Goal: Navigation & Orientation: Find specific page/section

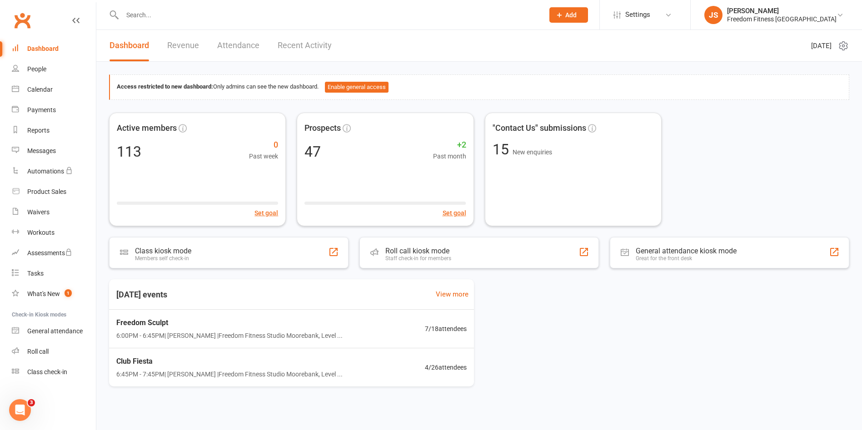
click at [36, 51] on div "Dashboard" at bounding box center [42, 48] width 31 height 7
drag, startPoint x: 42, startPoint y: 87, endPoint x: 48, endPoint y: 90, distance: 5.9
click at [42, 87] on div "Calendar" at bounding box center [39, 89] width 25 height 7
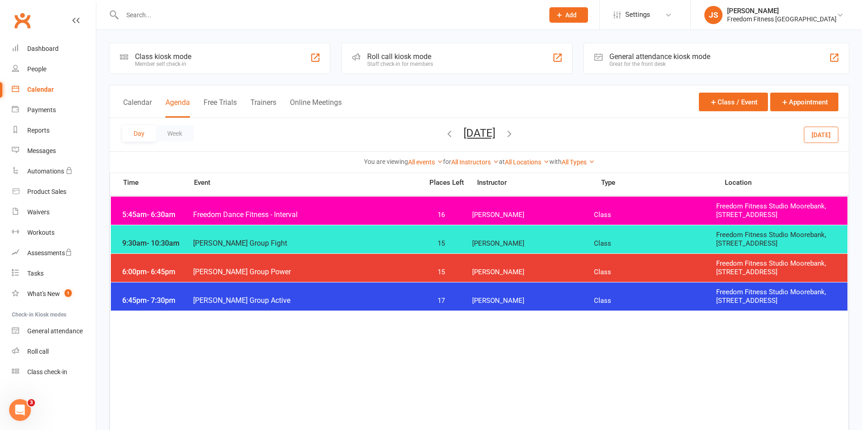
drag, startPoint x: 834, startPoint y: 133, endPoint x: 828, endPoint y: 136, distance: 6.6
click at [833, 133] on button "[DATE]" at bounding box center [821, 134] width 35 height 16
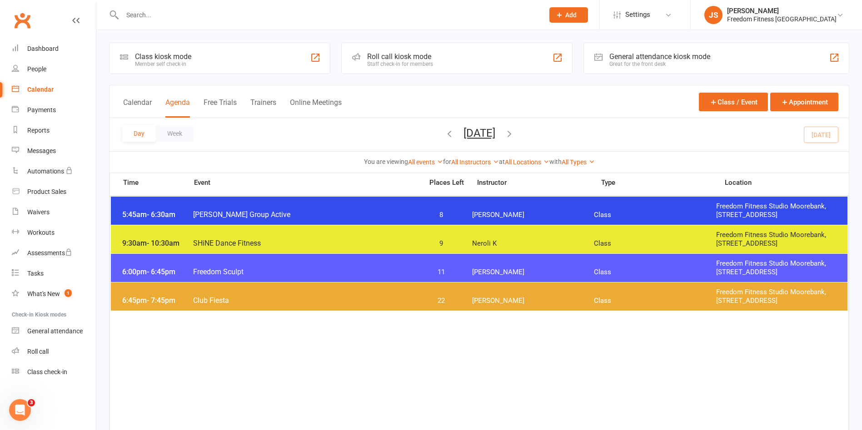
click at [713, 267] on div "6:00pm - 6:45pm Freedom Sculpt 11 [PERSON_NAME] Class Freedom Fitness Studio Mo…" at bounding box center [479, 268] width 737 height 28
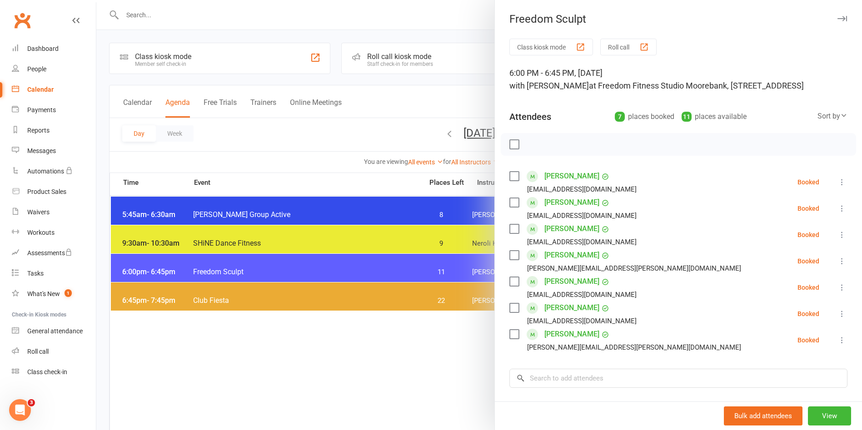
click at [838, 16] on icon "button" at bounding box center [843, 18] width 10 height 5
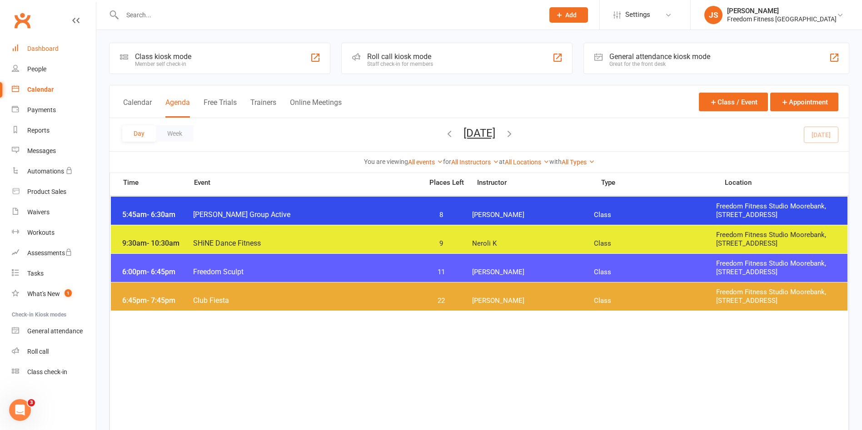
click at [42, 44] on link "Dashboard" at bounding box center [54, 49] width 84 height 20
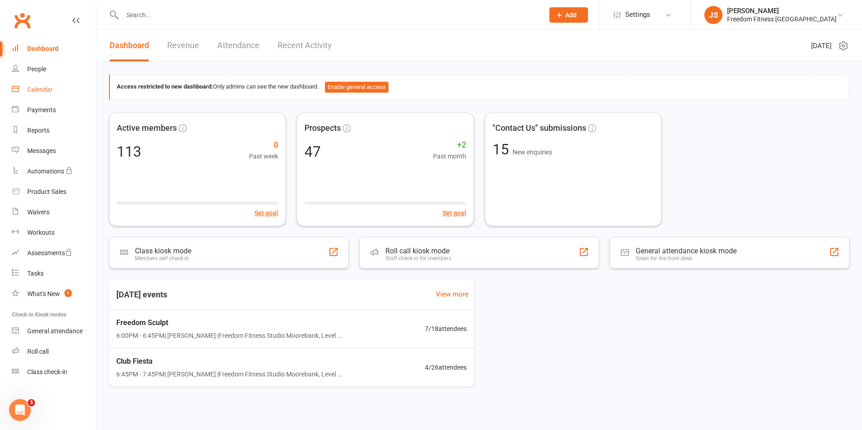
click at [45, 88] on div "Calendar" at bounding box center [39, 89] width 25 height 7
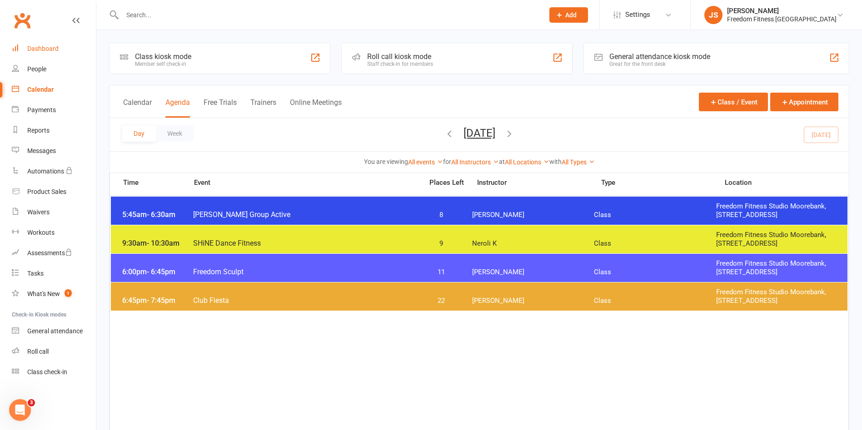
click at [43, 46] on div "Dashboard" at bounding box center [42, 48] width 31 height 7
